Goal: Information Seeking & Learning: Learn about a topic

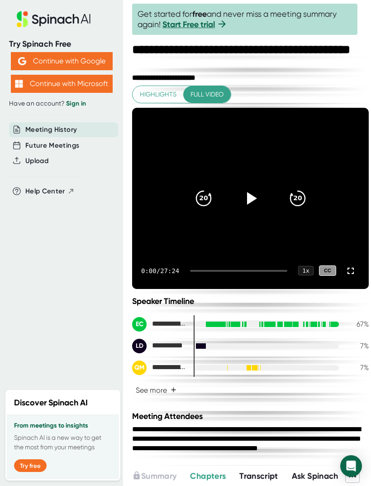
click at [253, 193] on icon at bounding box center [251, 198] width 22 height 22
click at [336, 271] on div "CC" at bounding box center [327, 270] width 17 height 10
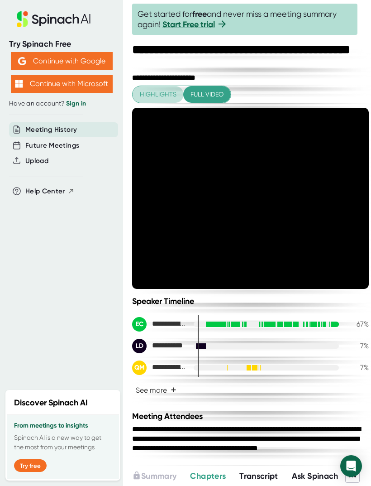
click at [155, 89] on span "Highlights" at bounding box center [158, 94] width 37 height 11
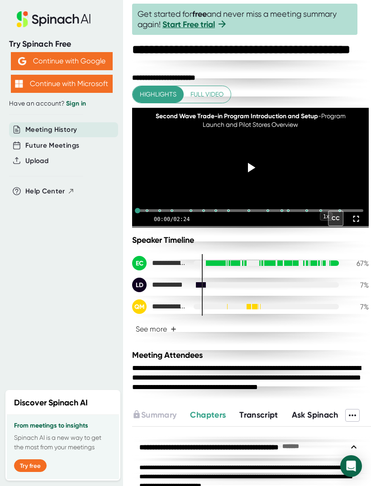
click at [148, 212] on div at bounding box center [147, 210] width 3 height 3
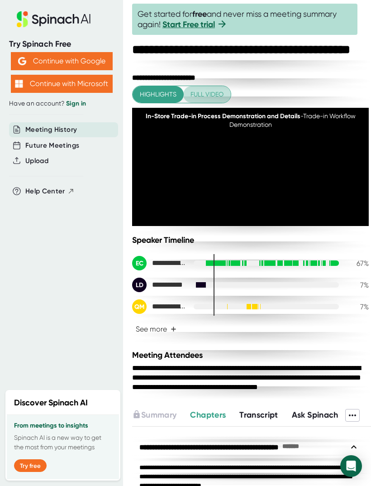
click at [217, 91] on span "Full video" at bounding box center [207, 94] width 33 height 11
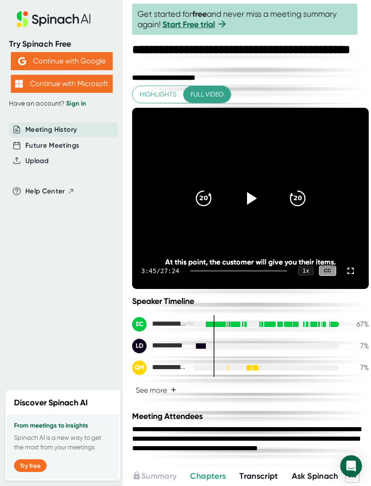
click at [244, 197] on icon at bounding box center [251, 198] width 22 height 22
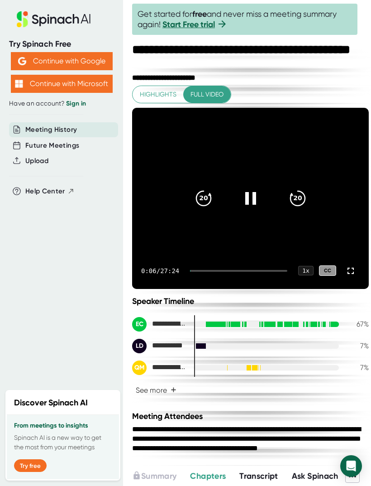
click at [201, 270] on div at bounding box center [238, 271] width 97 height 2
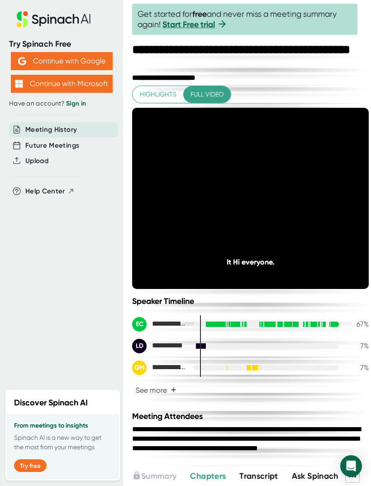
click at [162, 92] on span "Highlights" at bounding box center [158, 94] width 37 height 11
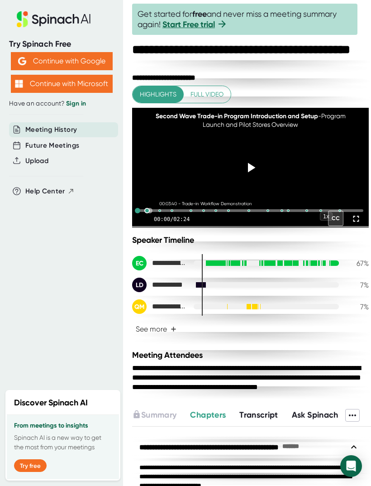
click at [150, 220] on div "00:03:40 - Trade-in Workflow Demonstration" at bounding box center [251, 210] width 226 height 18
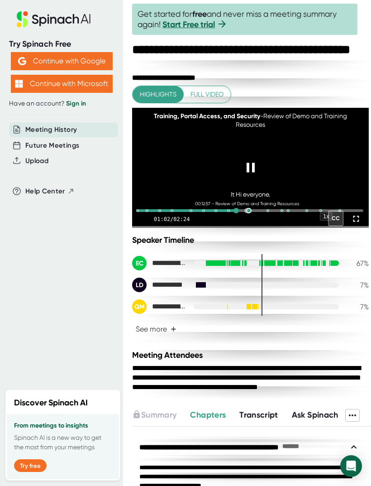
click at [247, 213] on div at bounding box center [248, 210] width 5 height 5
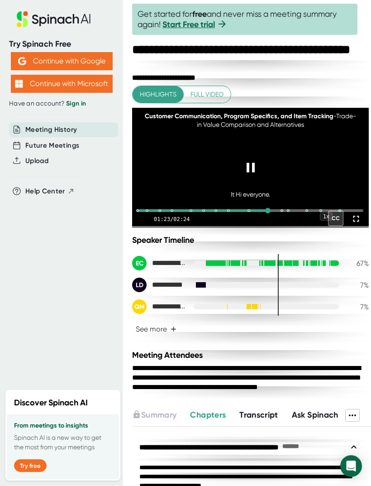
click at [283, 220] on div at bounding box center [251, 210] width 226 height 18
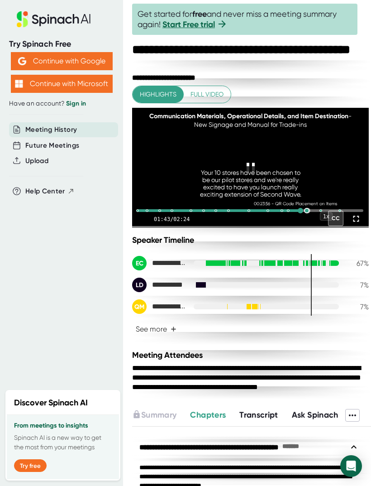
click at [308, 213] on div at bounding box center [306, 210] width 5 height 5
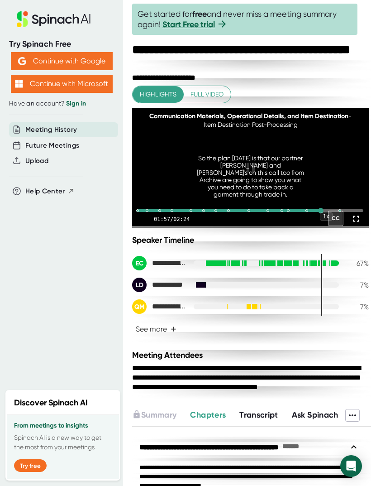
click at [342, 225] on div "Communication Materials, Operational Details, and Item Destination - Item Desti…" at bounding box center [250, 168] width 237 height 120
click at [339, 213] on div at bounding box center [339, 210] width 5 height 5
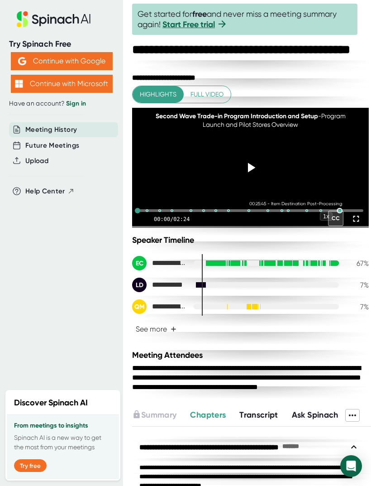
click at [0, 0] on div "**********" at bounding box center [0, 0] width 0 height 0
click at [301, 456] on div "**********" at bounding box center [249, 446] width 220 height 19
